Goal: Task Accomplishment & Management: Use online tool/utility

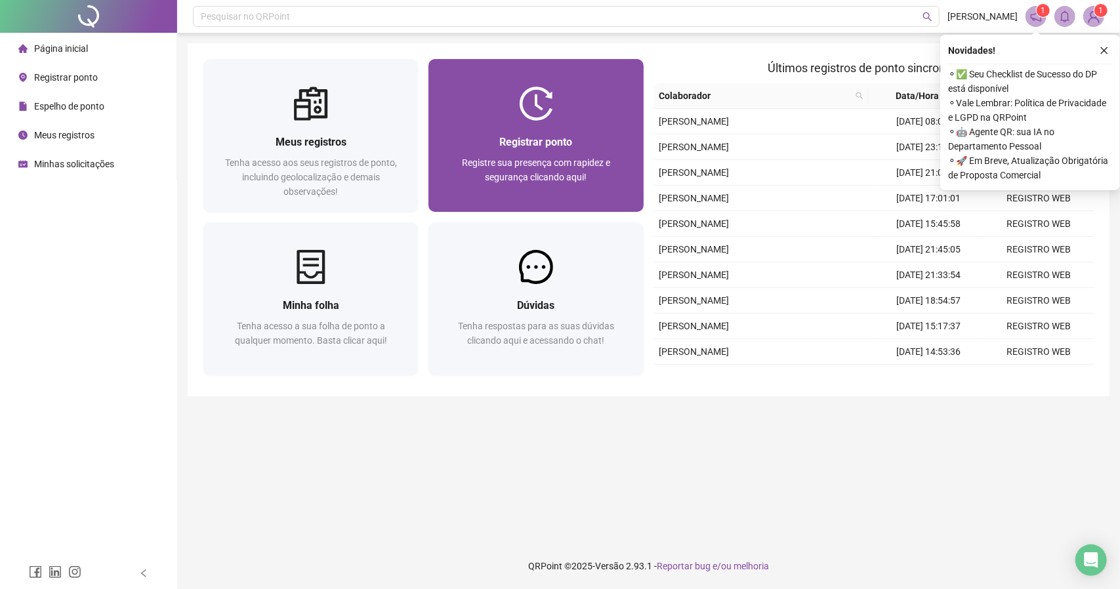
click at [523, 128] on div "Registrar ponto Registre sua presença com rapidez e segurança clicando aqui!" at bounding box center [535, 166] width 214 height 91
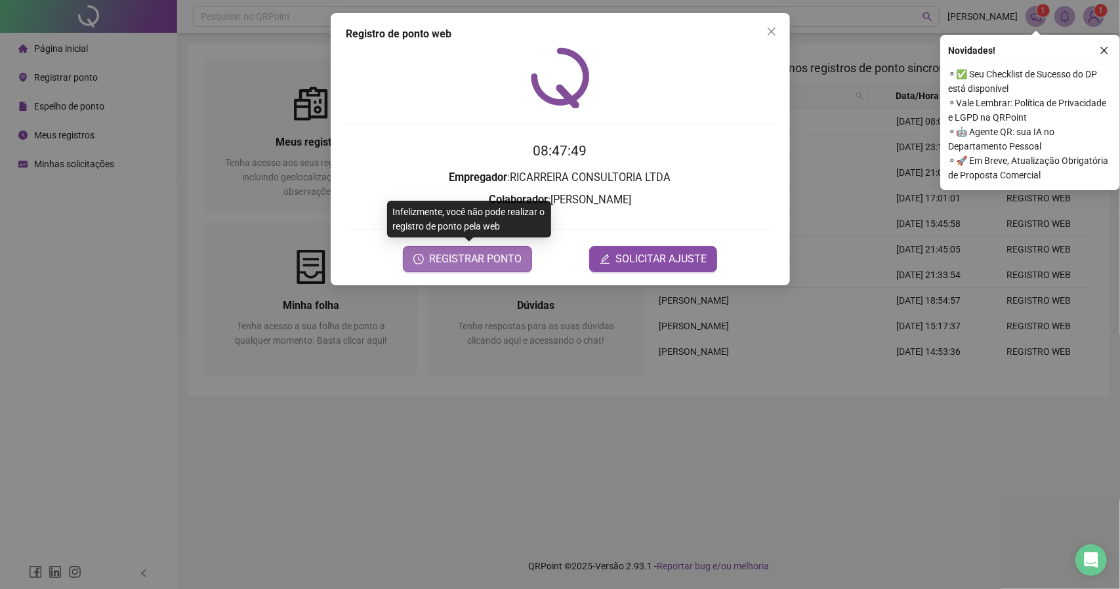
click at [559, 270] on div "REGISTRAR PONTO SOLICITAR AJUSTE" at bounding box center [560, 259] width 428 height 26
click at [482, 254] on span "REGISTRAR PONTO" at bounding box center [475, 259] width 92 height 16
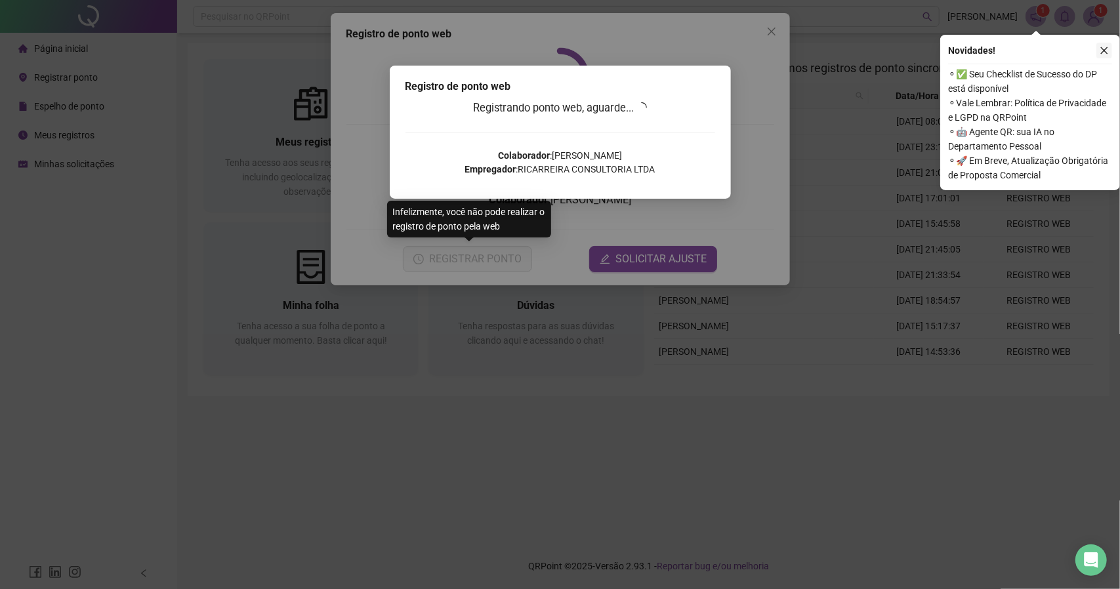
click at [1103, 54] on icon "close" at bounding box center [1103, 50] width 9 height 9
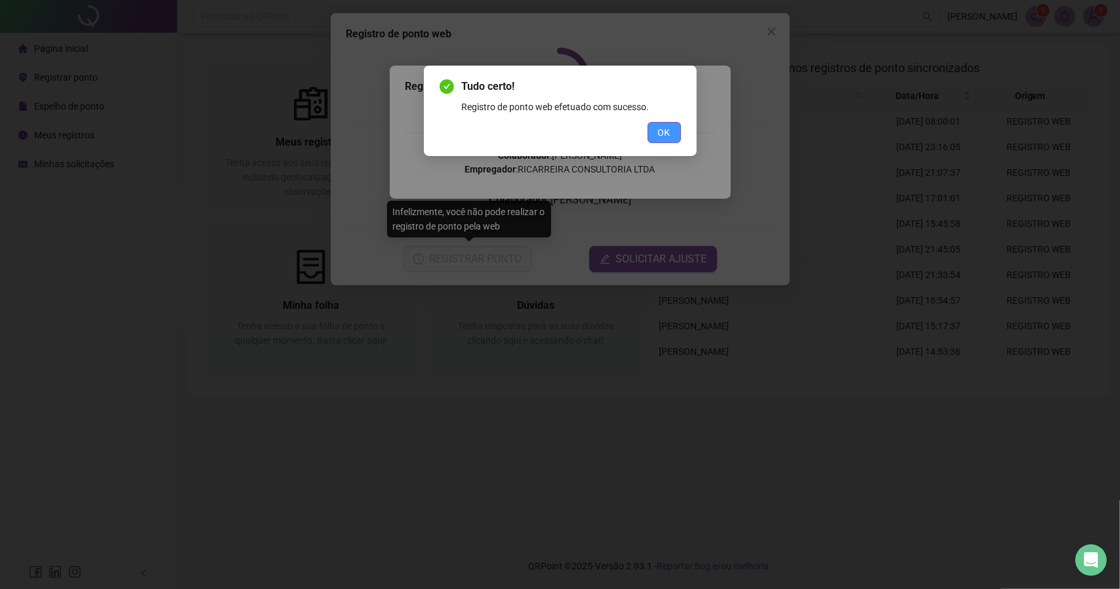
click at [665, 136] on span "OK" at bounding box center [664, 132] width 12 height 14
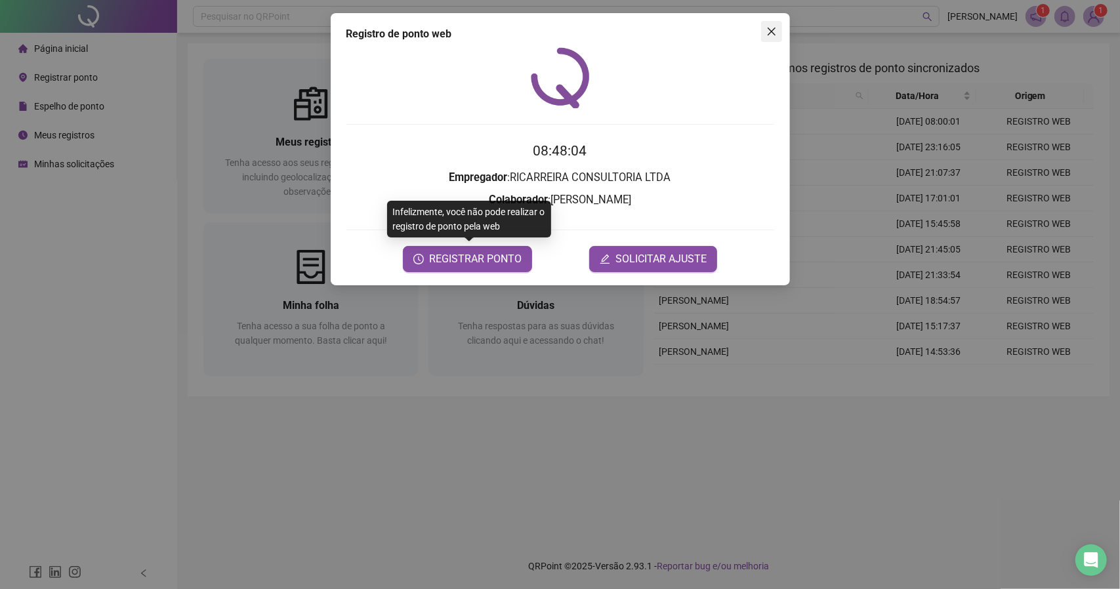
click at [769, 35] on icon "close" at bounding box center [771, 31] width 10 height 10
